Goal: Check status

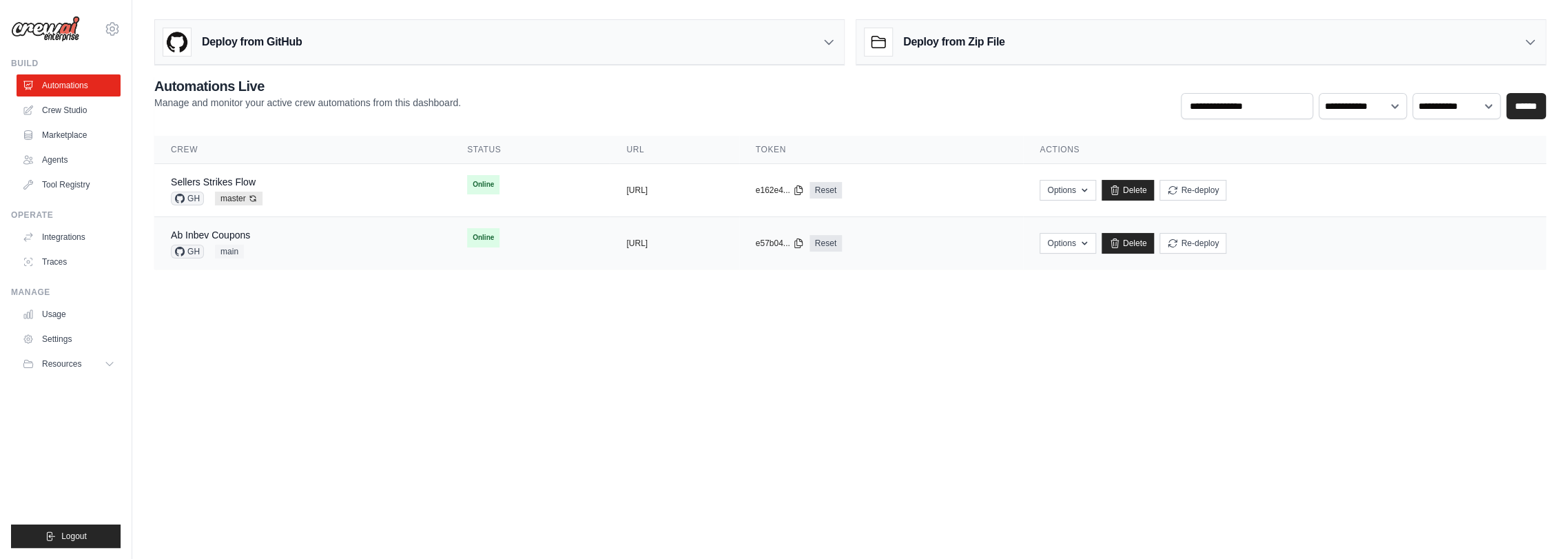
click at [288, 234] on div "Ab Inbev Coupons GH main" at bounding box center [302, 243] width 263 height 30
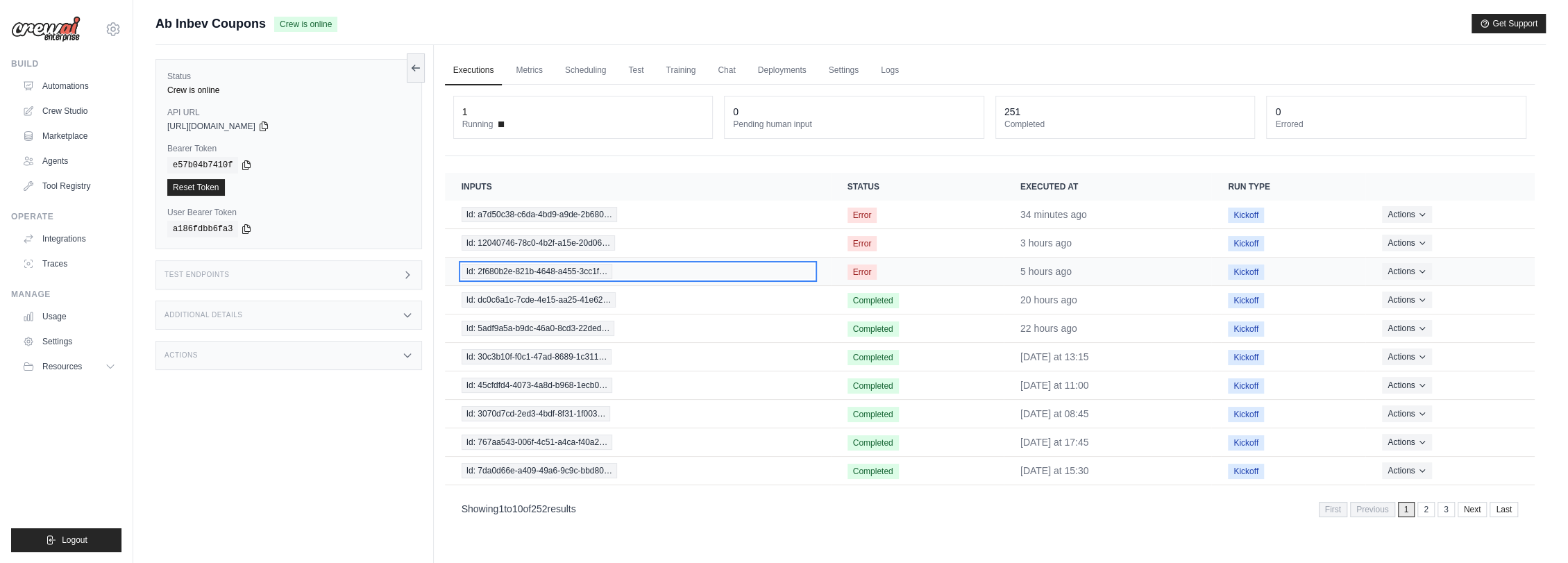
click at [557, 271] on span "Id: 2f680b2e-821b-4648-a455-3cc1f…" at bounding box center [537, 272] width 151 height 16
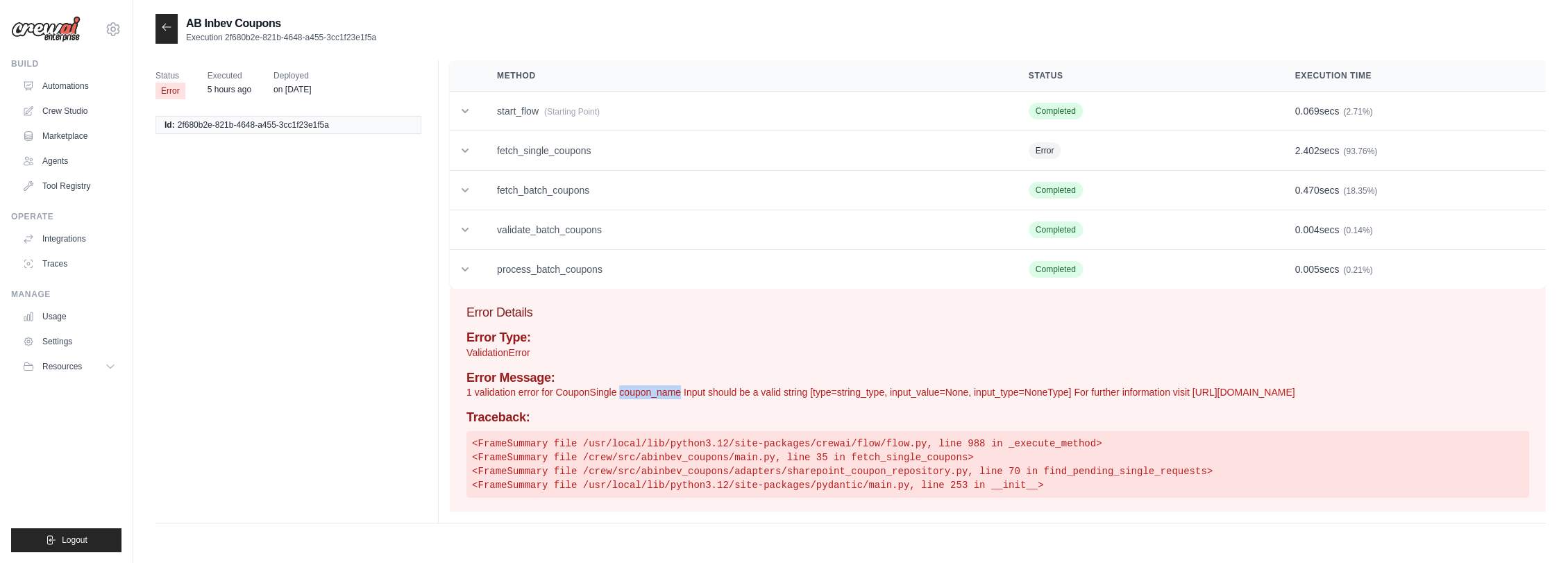
drag, startPoint x: 619, startPoint y: 391, endPoint x: 681, endPoint y: 391, distance: 62.0
click at [681, 391] on p "1 validation error for CouponSingle coupon_name Input should be a valid string …" at bounding box center [997, 392] width 1063 height 14
click at [577, 149] on td "fetch_single_coupons" at bounding box center [746, 151] width 532 height 39
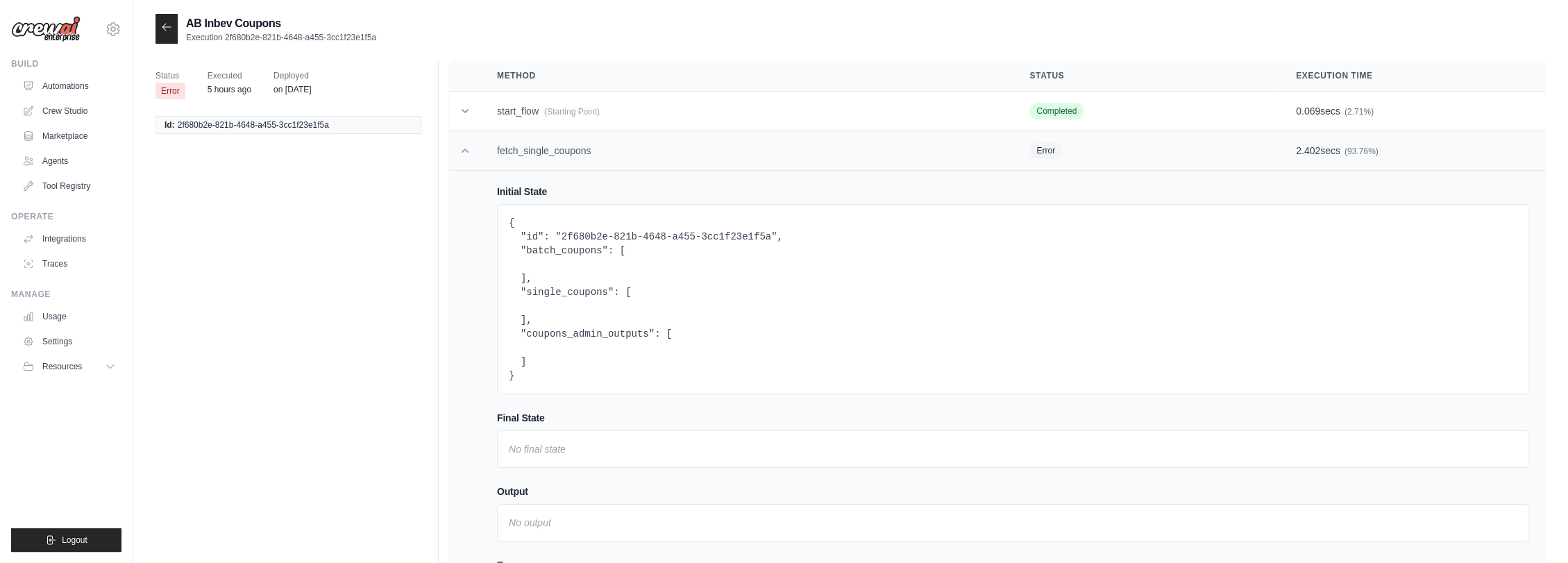
click at [577, 149] on td "fetch_single_coupons" at bounding box center [746, 151] width 533 height 39
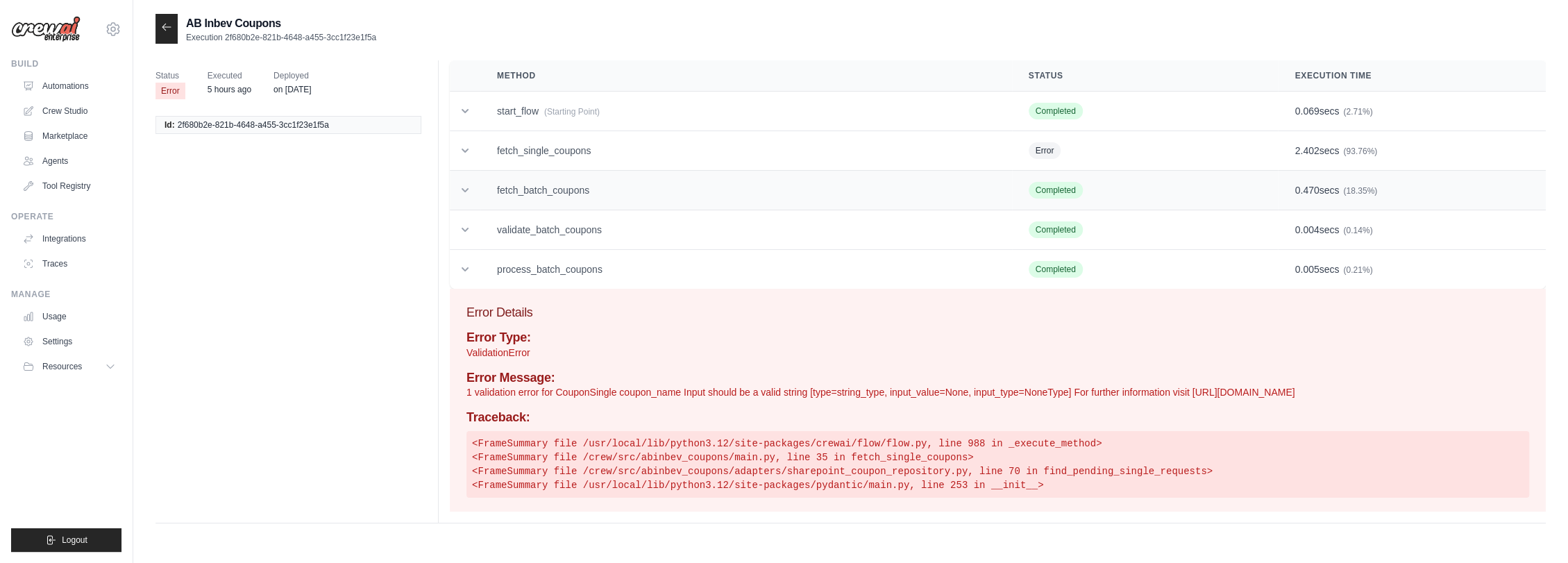
click at [571, 185] on td "fetch_batch_coupons" at bounding box center [746, 191] width 532 height 39
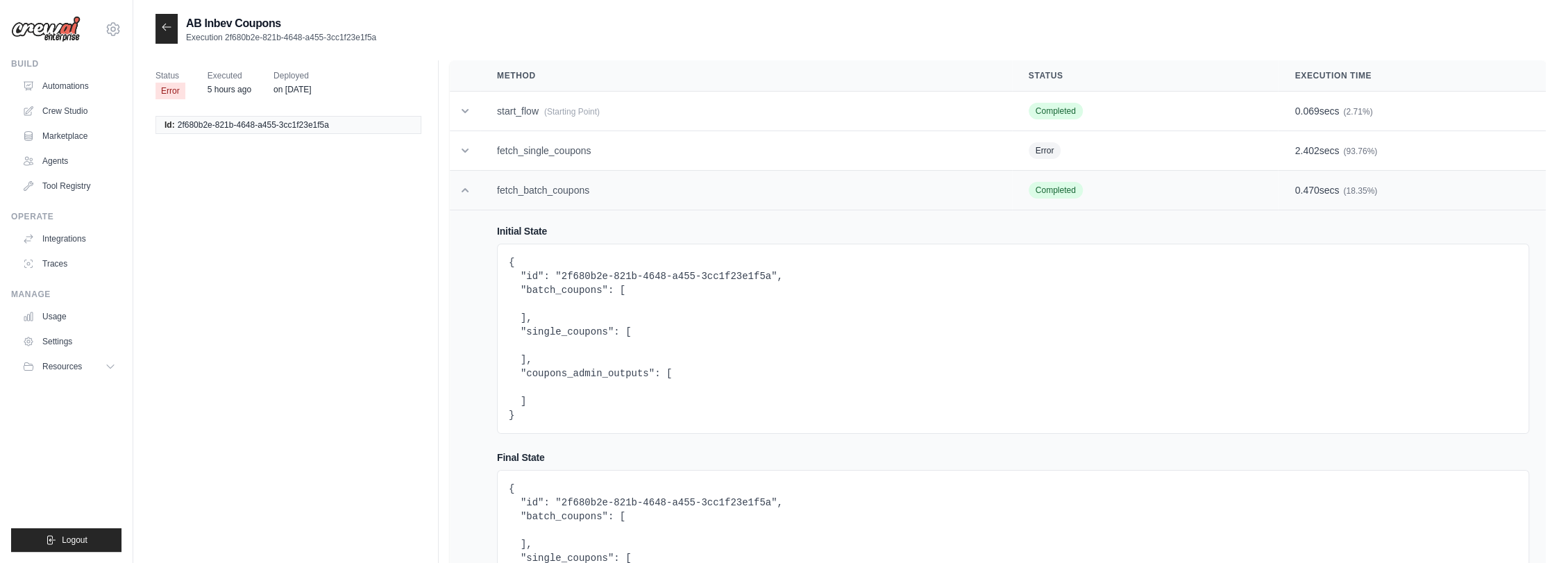
click at [571, 185] on td "fetch_batch_coupons" at bounding box center [746, 191] width 532 height 39
